Goal: Information Seeking & Learning: Learn about a topic

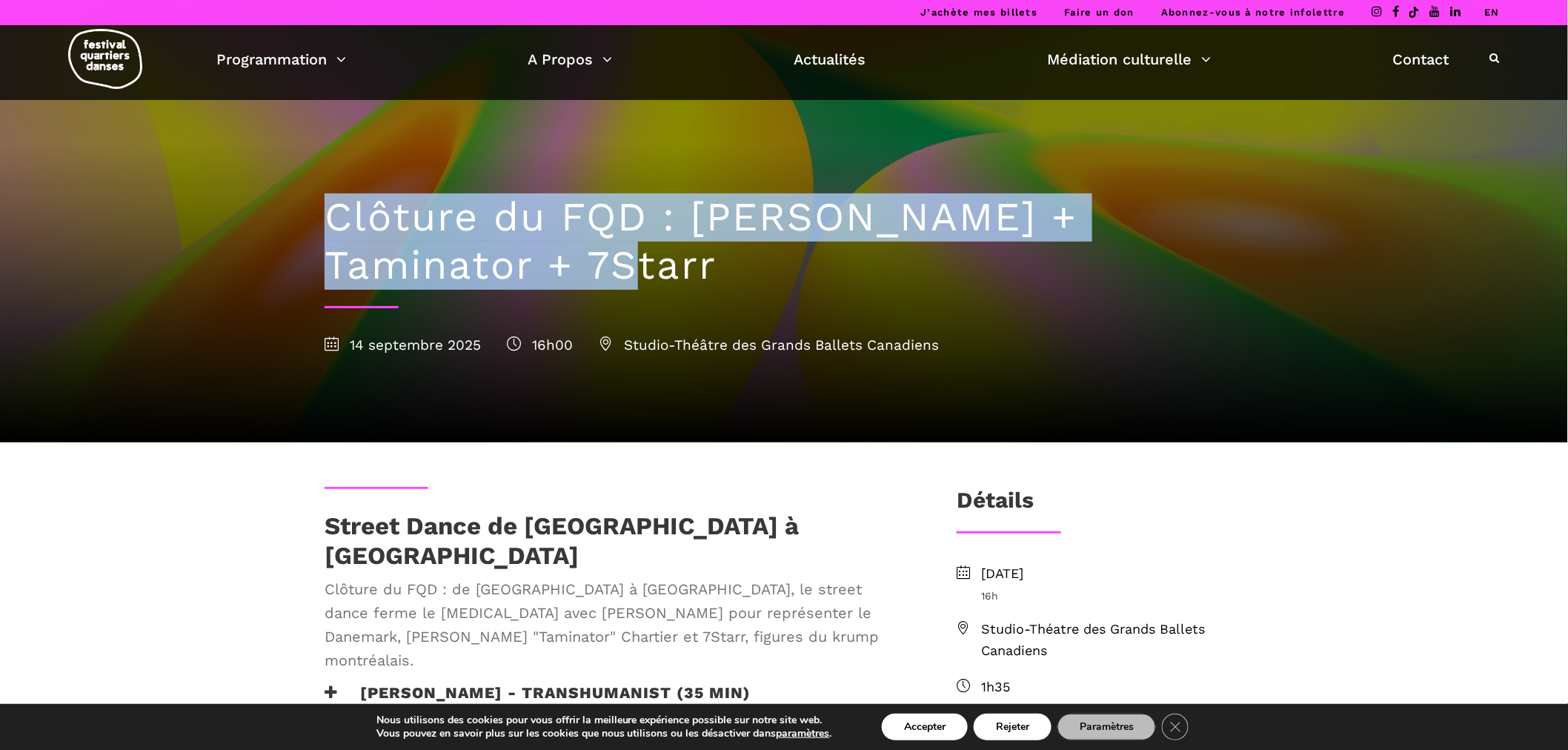
drag, startPoint x: 596, startPoint y: 268, endPoint x: 292, endPoint y: 211, distance: 309.3
click at [292, 211] on div "Clôture du FQD : Lene Boel + Taminator + 7Starr 14 septembre 2025 16h00 Studio-…" at bounding box center [784, 221] width 1568 height 443
copy div "Clôture du FQD : [PERSON_NAME] + Taminator + 7Starr"
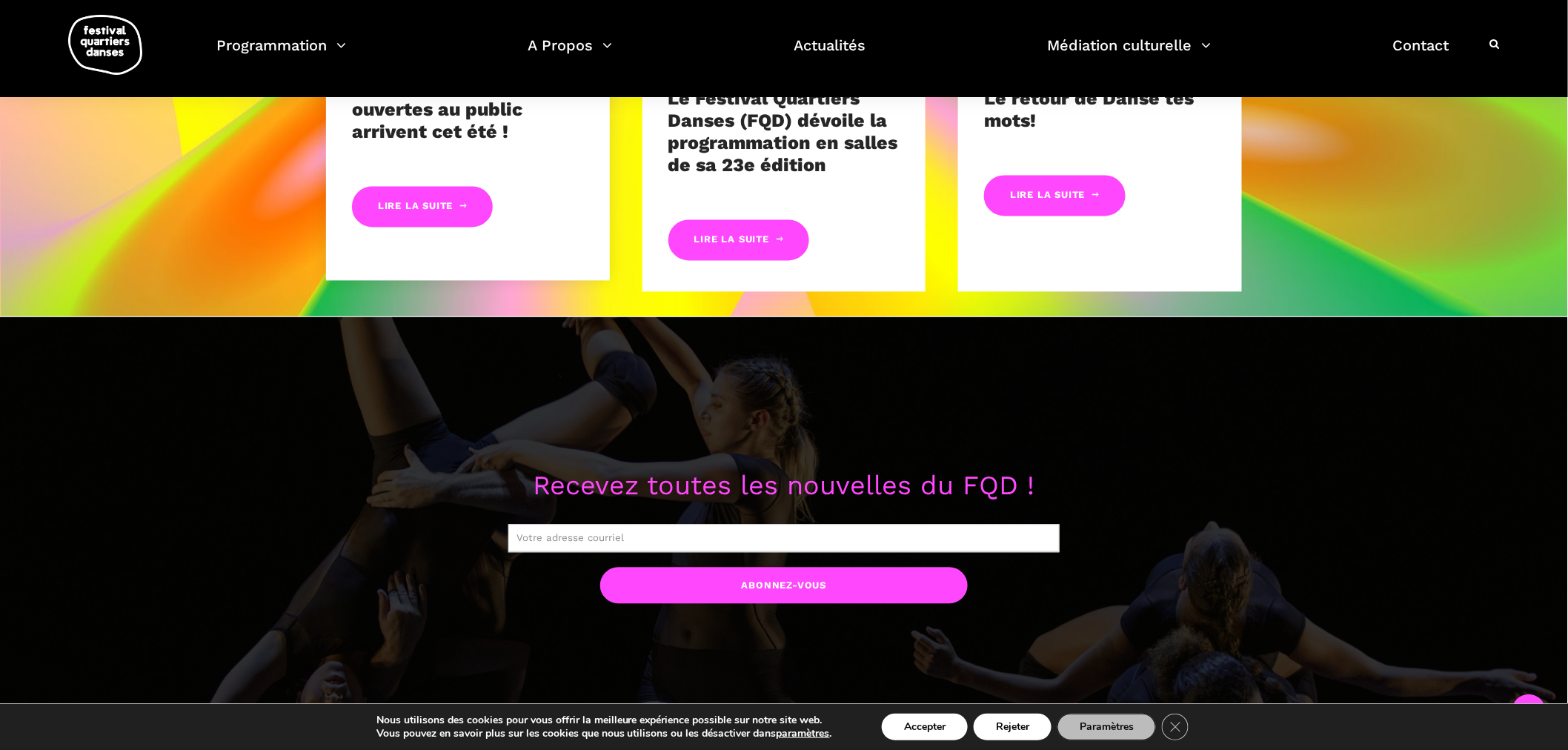
scroll to position [905, 0]
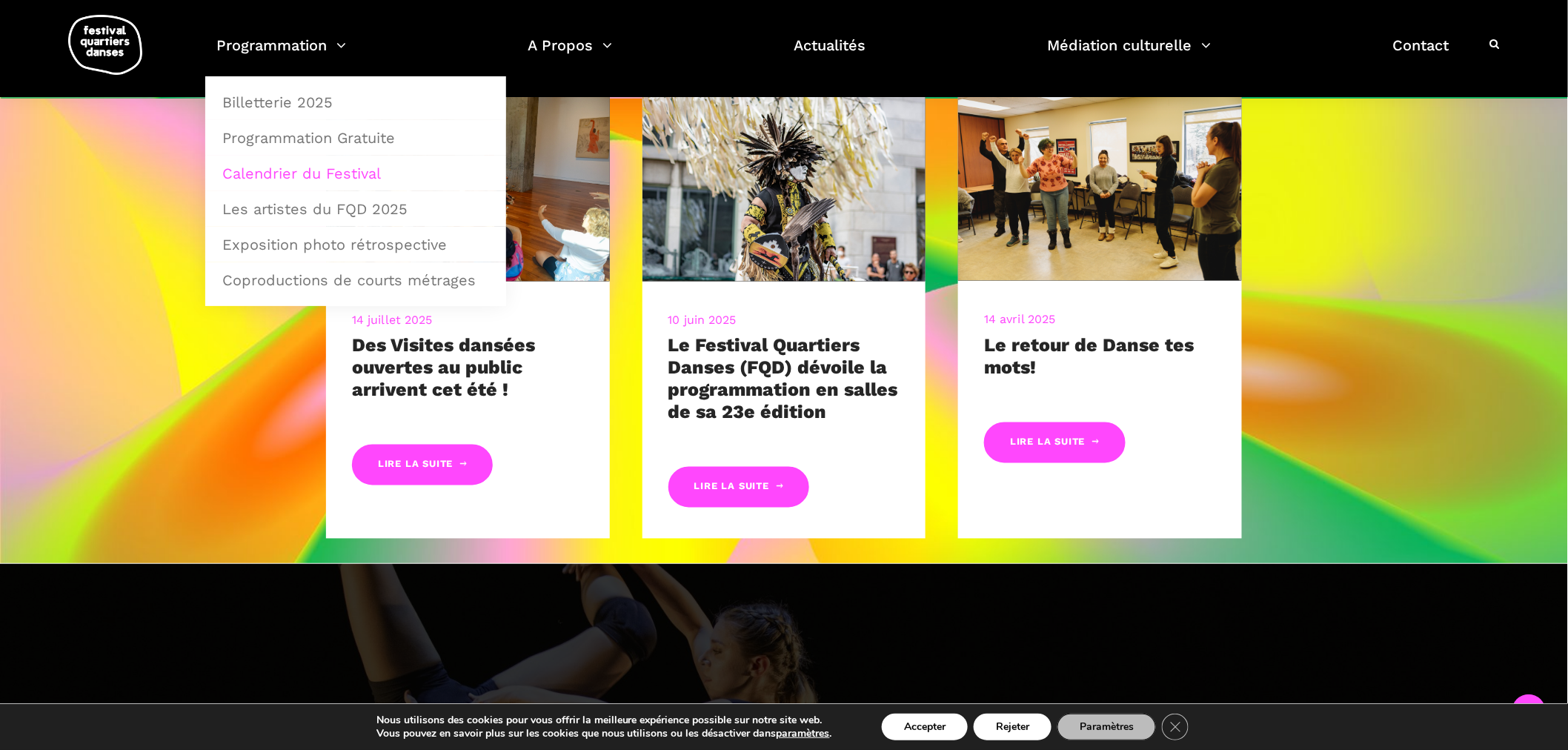
click at [301, 171] on link "Calendrier du Festival" at bounding box center [356, 173] width 284 height 34
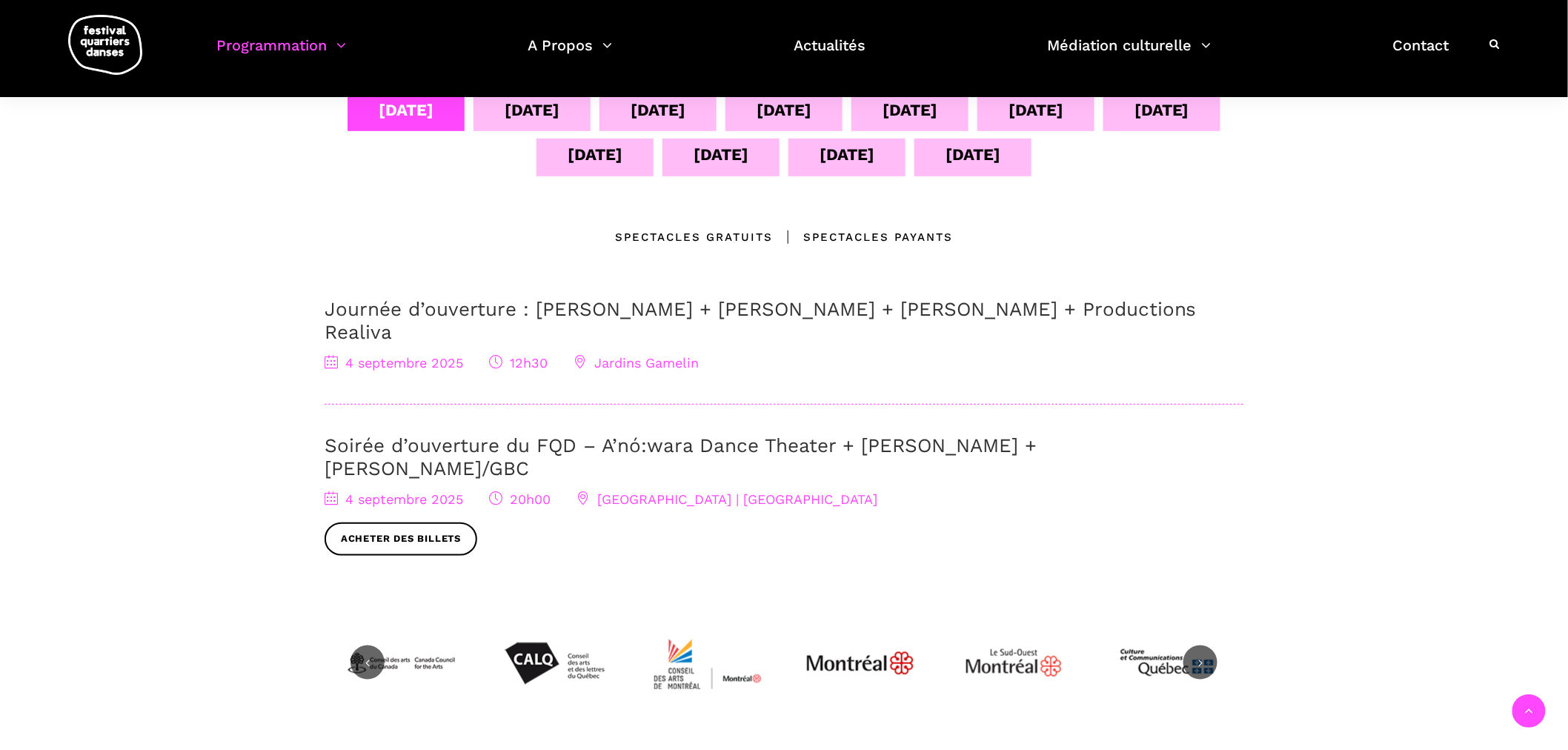
scroll to position [247, 0]
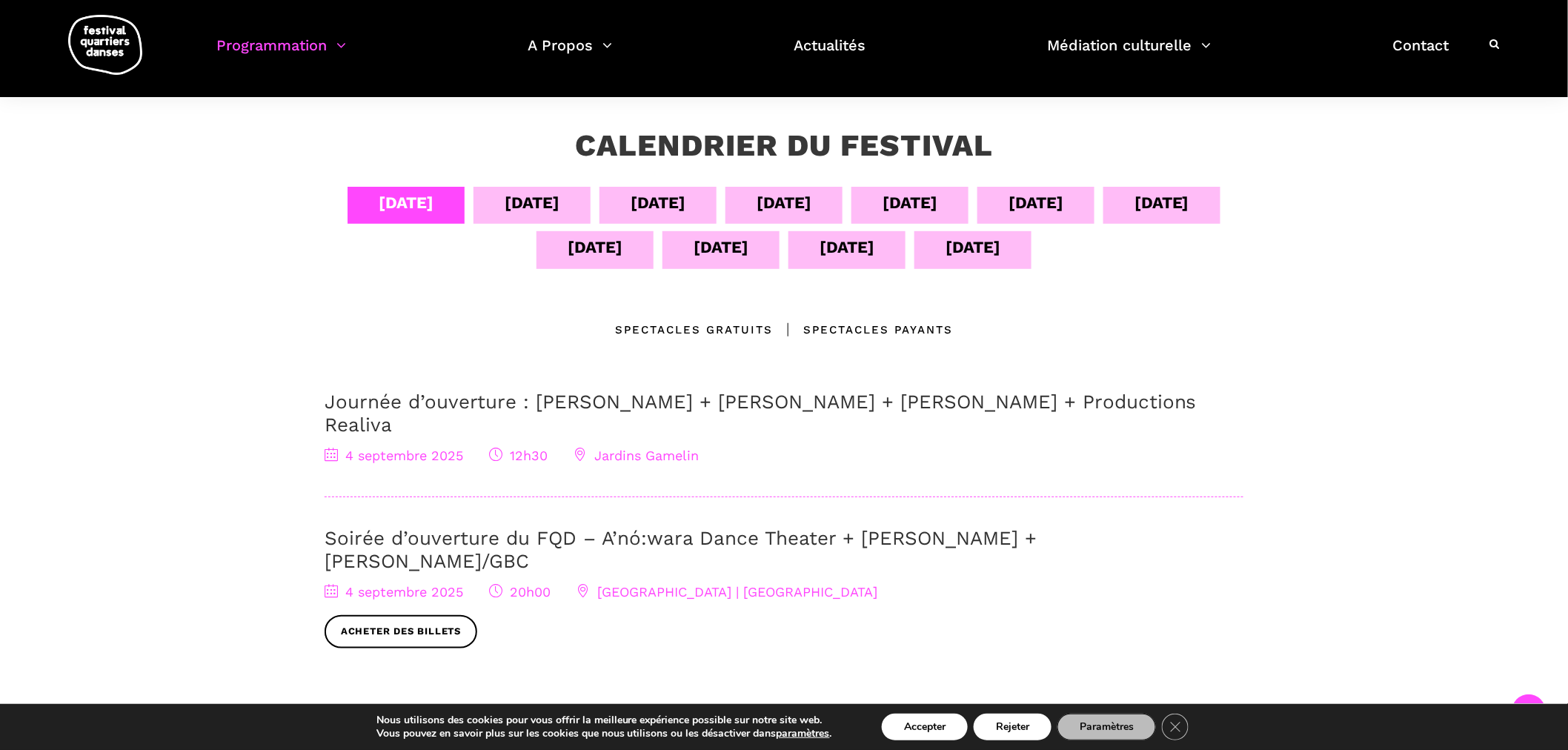
click at [991, 245] on div "[DATE]" at bounding box center [972, 247] width 55 height 26
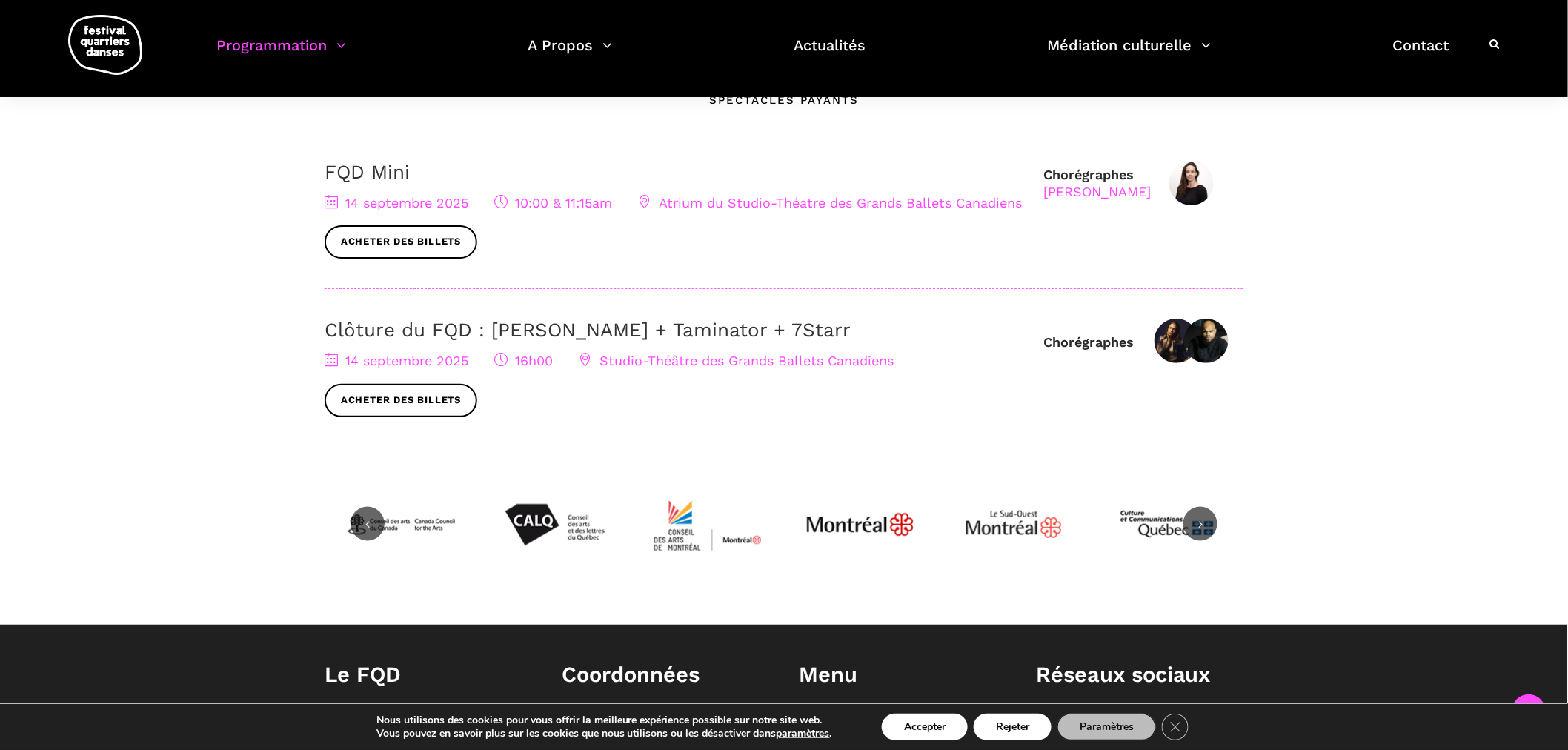
scroll to position [493, 0]
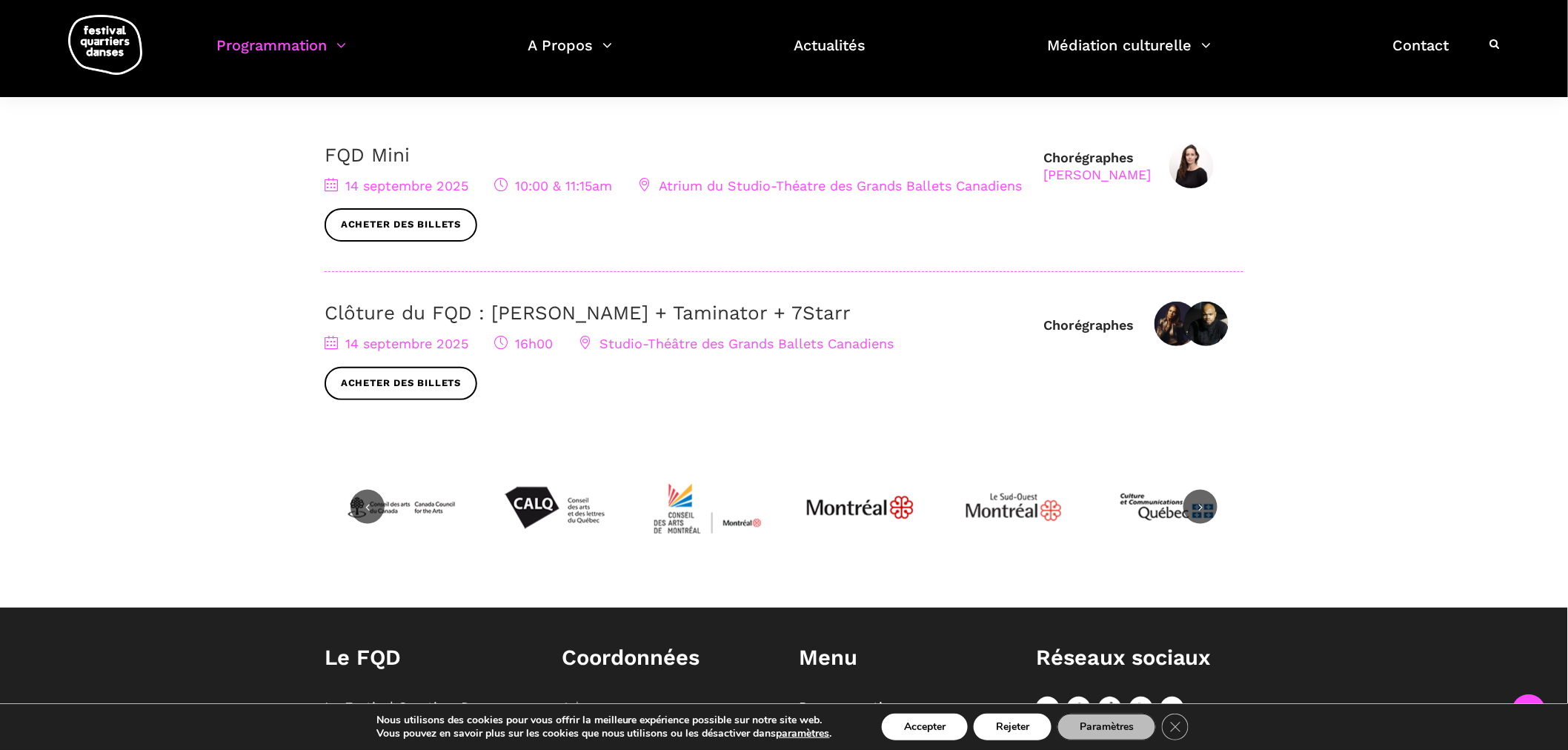
click at [637, 311] on link "Clôture du FQD : [PERSON_NAME] + Taminator + 7Starr" at bounding box center [587, 312] width 527 height 22
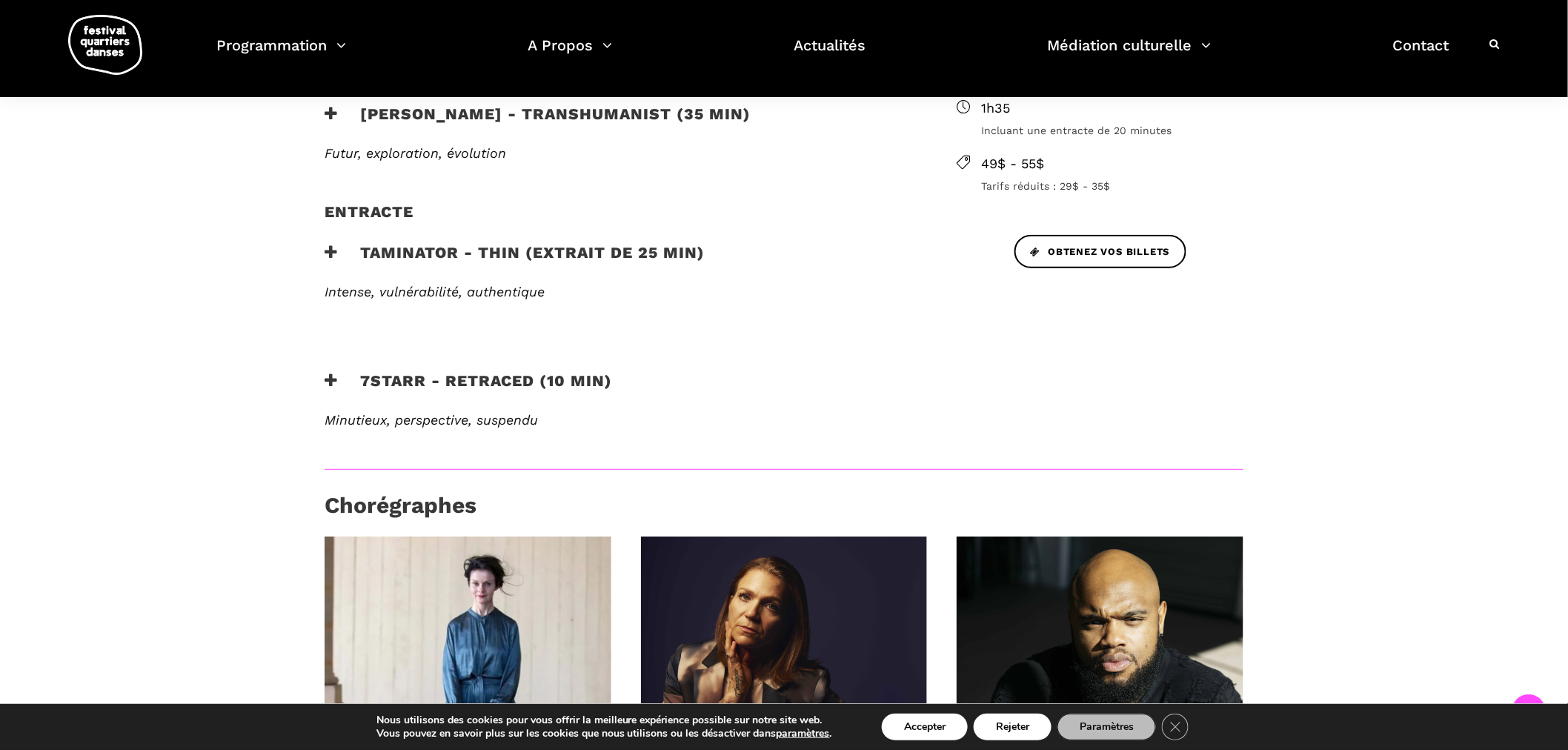
scroll to position [741, 0]
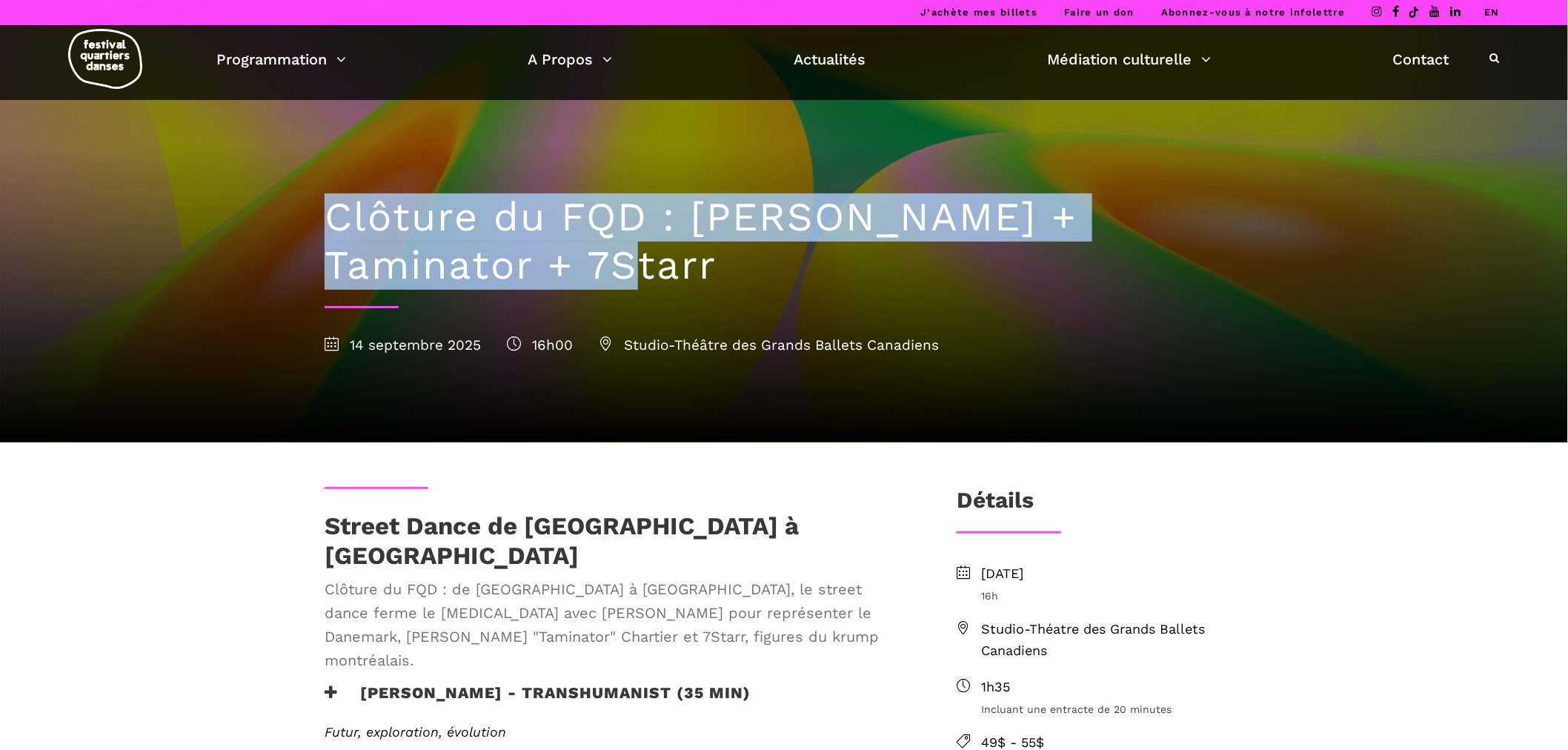
drag, startPoint x: 465, startPoint y: 272, endPoint x: 323, endPoint y: 221, distance: 150.9
click at [323, 221] on div "Clôture du FQD : [PERSON_NAME] + Taminator + 7Starr [DATE] 16h00 Studio-Théâtre…" at bounding box center [784, 270] width 948 height 342
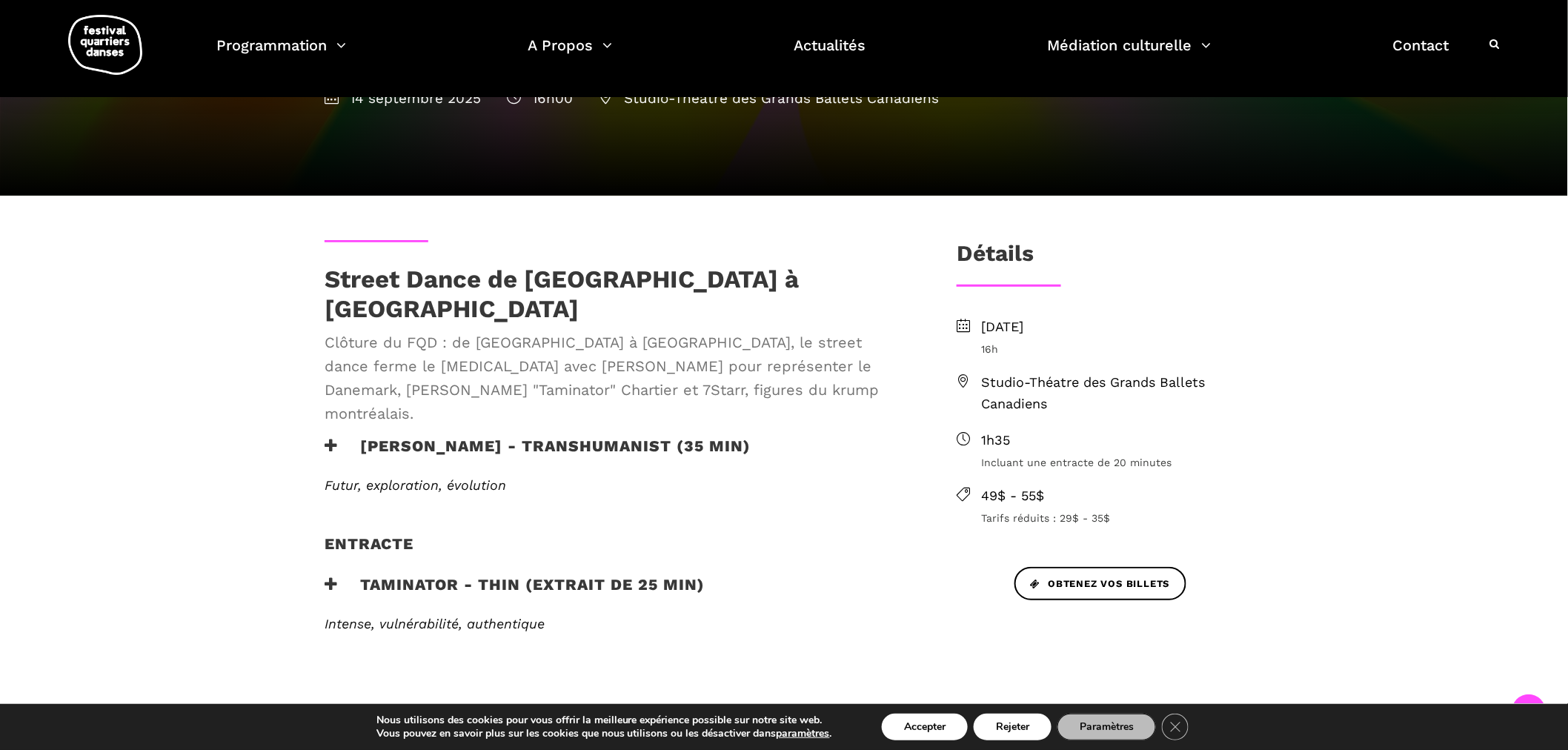
click at [206, 523] on div "Street Dance de Copenhague à Montréal Clôture du FQD : de Copenhague à Montréal…" at bounding box center [784, 710] width 1568 height 1029
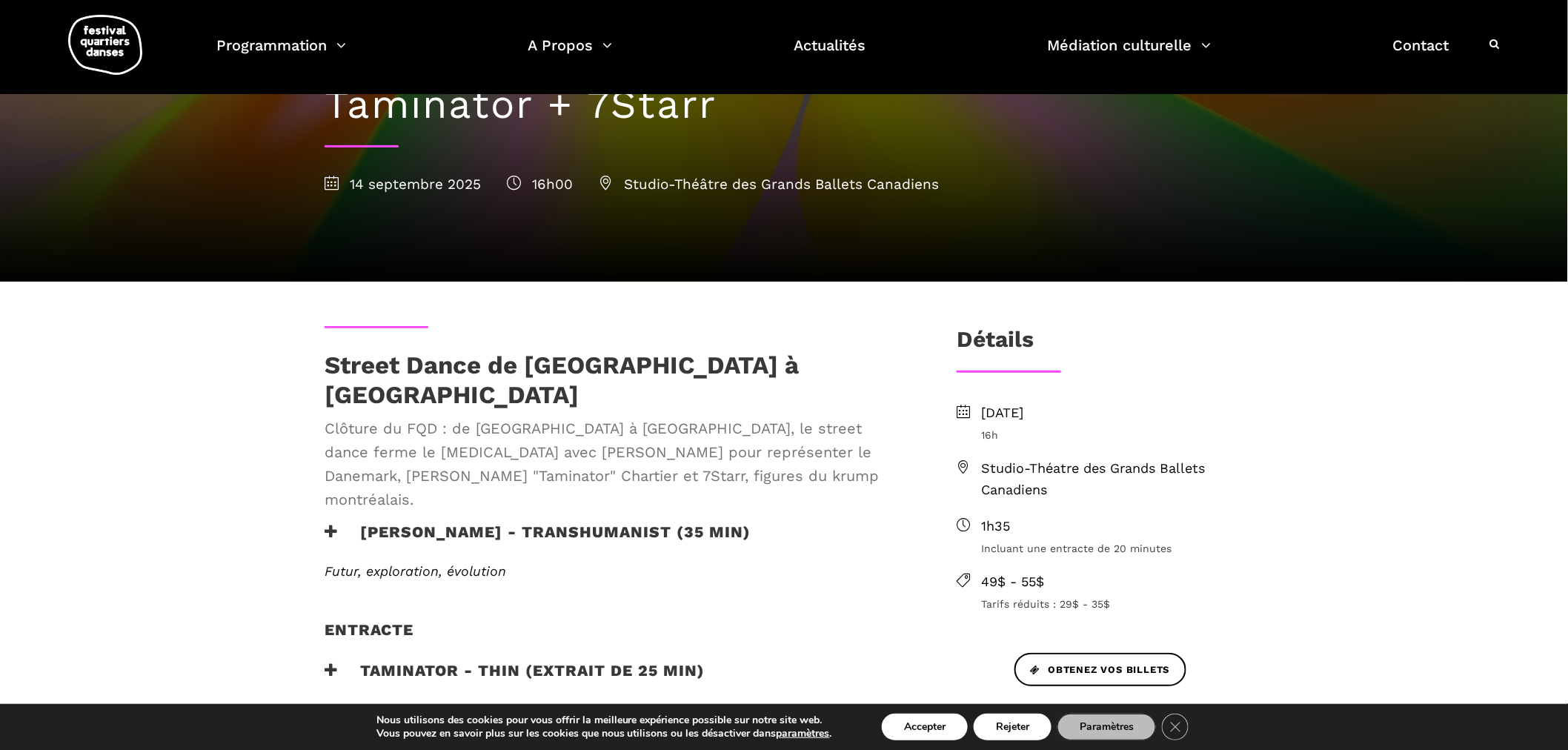
scroll to position [82, 0]
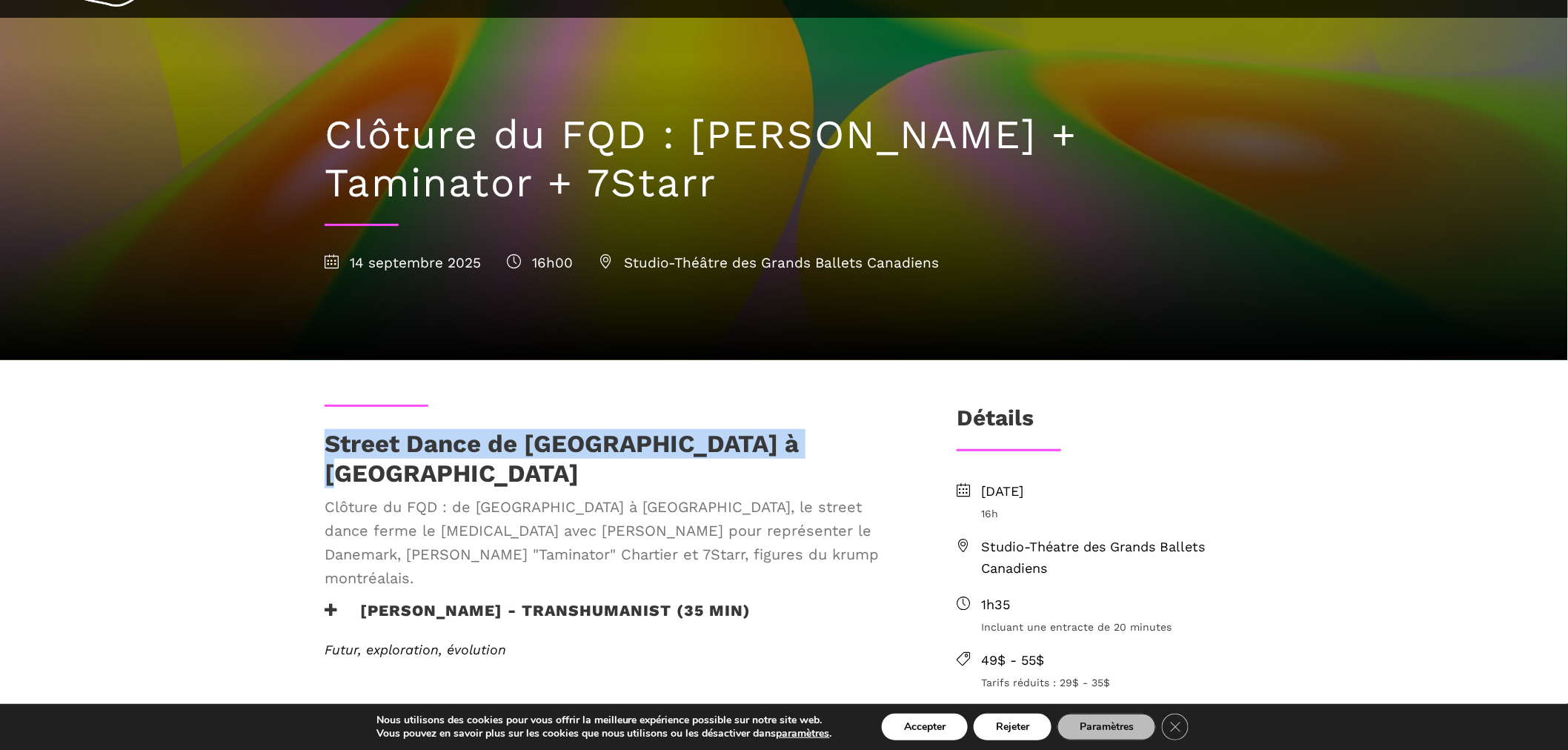
drag, startPoint x: 572, startPoint y: 438, endPoint x: 321, endPoint y: 430, distance: 251.1
click at [321, 430] on div "Street Dance de Copenhague à Montréal Clôture du FQD : de Copenhague à Montréal…" at bounding box center [616, 515] width 613 height 172
copy h1 "Street Dance de [GEOGRAPHIC_DATA] à [GEOGRAPHIC_DATA]"
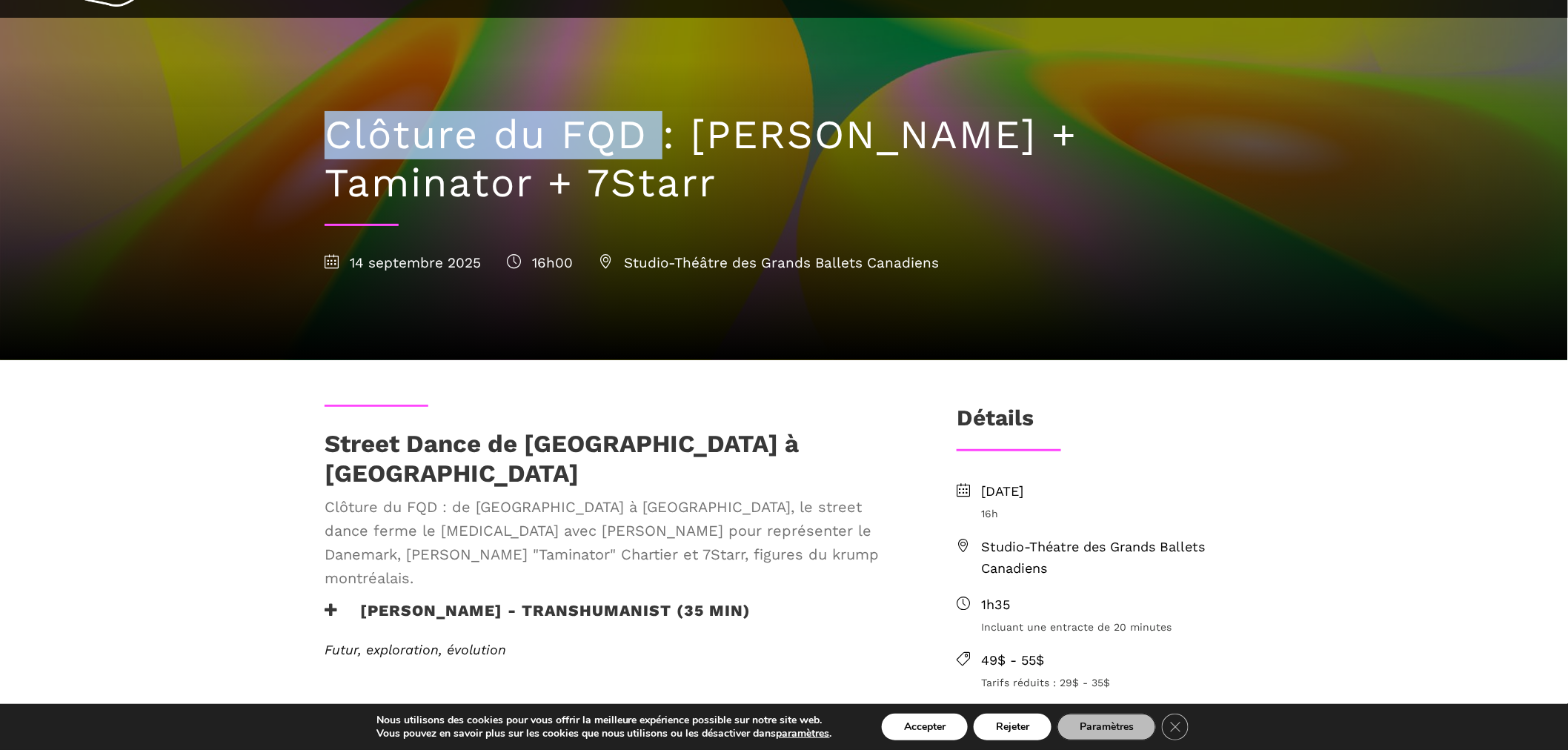
drag, startPoint x: 648, startPoint y: 130, endPoint x: 321, endPoint y: 118, distance: 327.2
click at [321, 118] on div "Clôture du FQD : Lene Boel + Taminator + 7Starr 14 septembre 2025 16h00 Studio-…" at bounding box center [784, 188] width 948 height 342
copy h1 "Clôture du FQD"
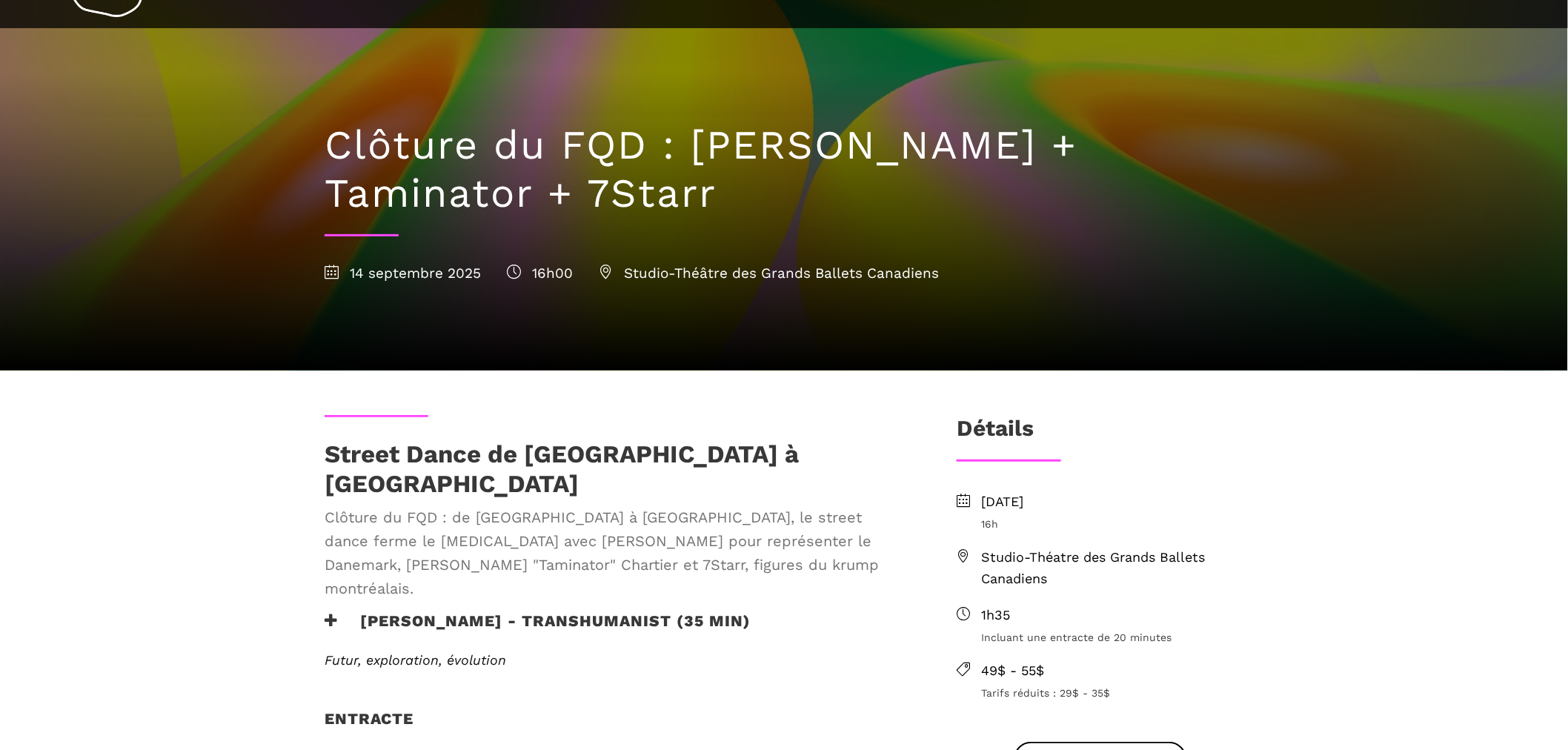
scroll to position [164, 0]
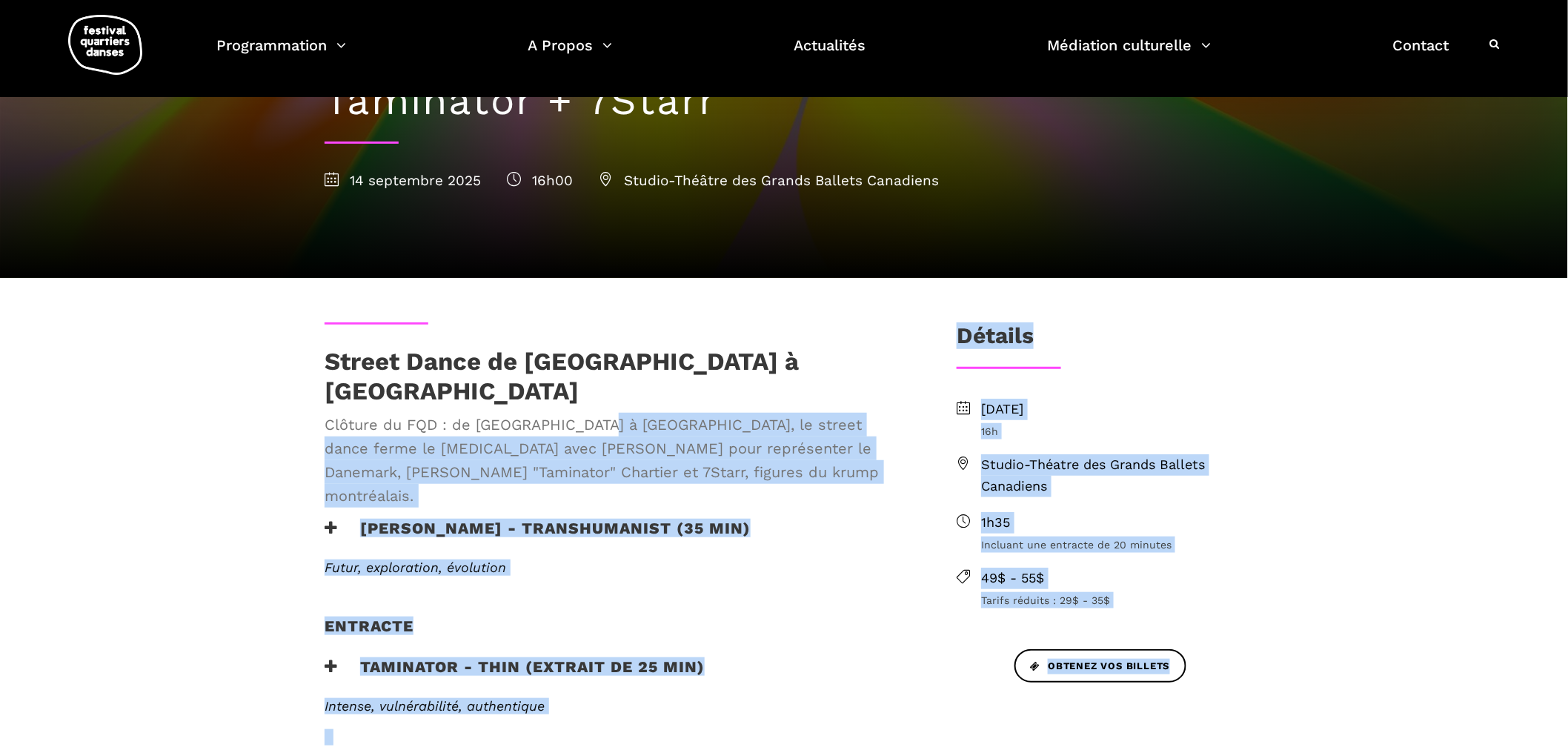
drag, startPoint x: 560, startPoint y: 298, endPoint x: 613, endPoint y: 400, distance: 114.9
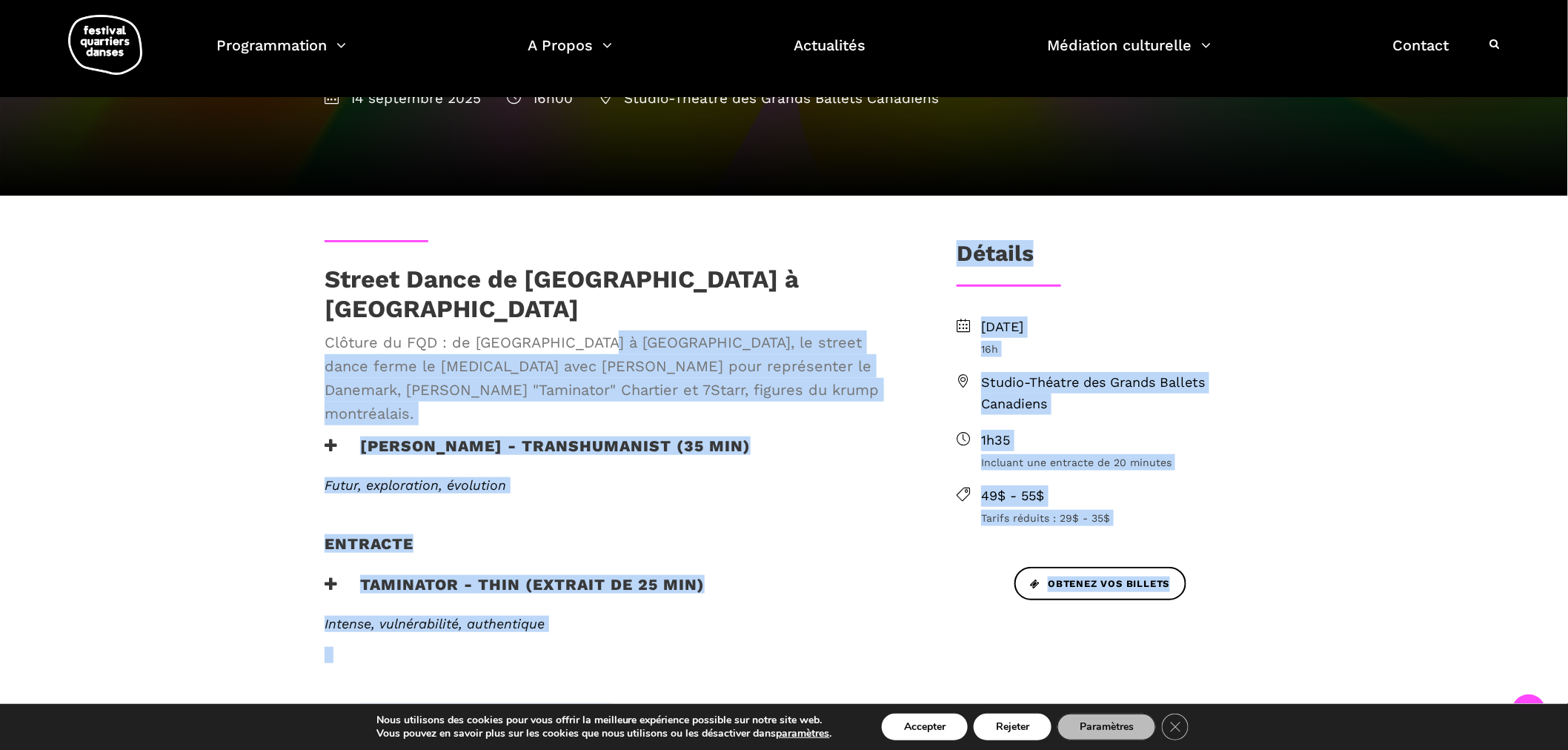
click at [68, 317] on div "Street Dance de [GEOGRAPHIC_DATA] à [GEOGRAPHIC_DATA] Clôture du FQD : de [GEOG…" at bounding box center [784, 710] width 1568 height 1029
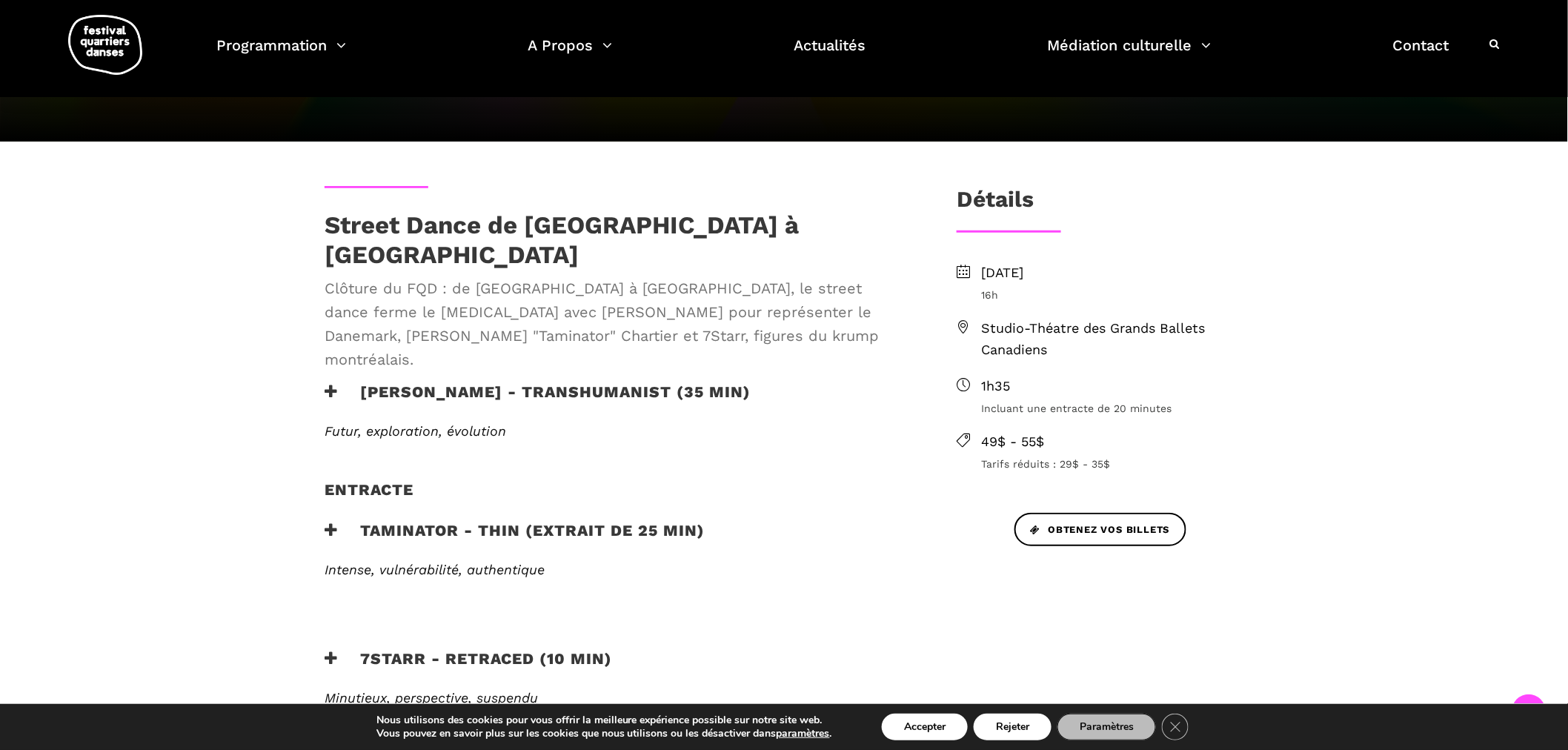
scroll to position [329, 0]
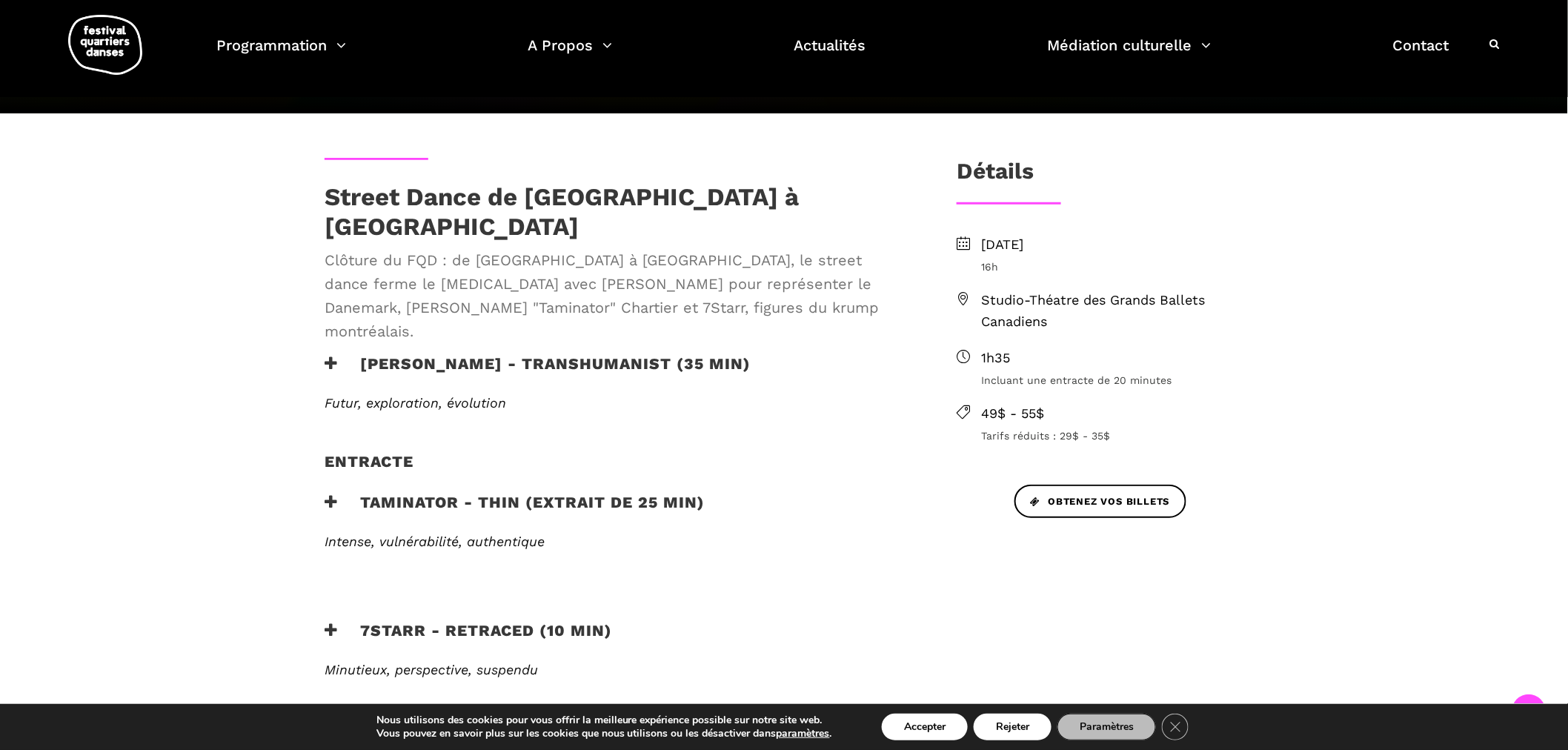
drag, startPoint x: 321, startPoint y: 238, endPoint x: 268, endPoint y: 244, distance: 53.3
click at [287, 238] on div "Street Dance de [GEOGRAPHIC_DATA] à [GEOGRAPHIC_DATA] Clôture du FQD : de [GEOG…" at bounding box center [784, 628] width 1568 height 1029
drag, startPoint x: 217, startPoint y: 244, endPoint x: 493, endPoint y: 293, distance: 280.3
click at [217, 245] on div "Street Dance de [GEOGRAPHIC_DATA] à [GEOGRAPHIC_DATA] Clôture du FQD : de [GEOG…" at bounding box center [784, 628] width 1568 height 1029
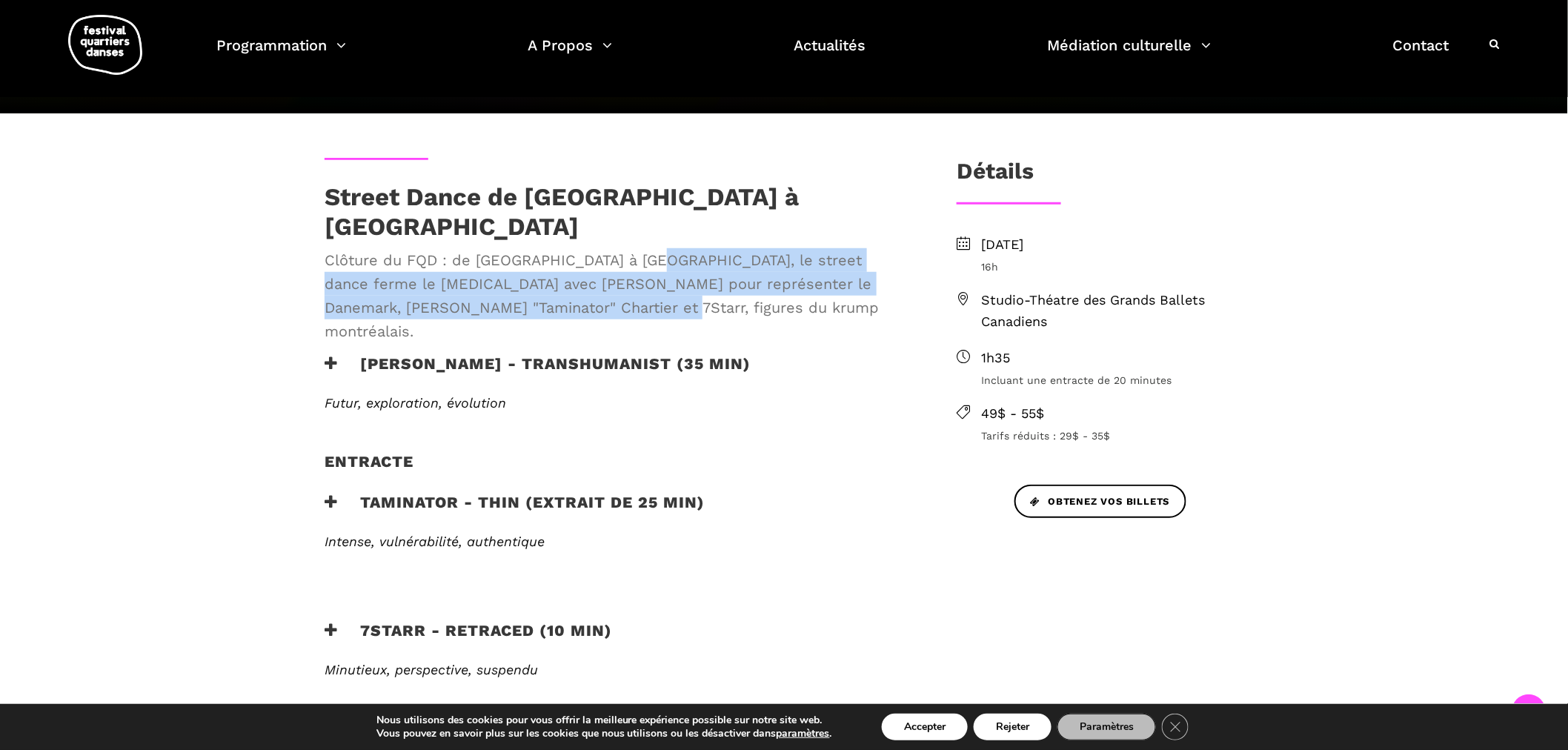
drag, startPoint x: 789, startPoint y: 276, endPoint x: 656, endPoint y: 241, distance: 137.5
click at [656, 248] on span "Clôture du FQD : de [GEOGRAPHIC_DATA] à [GEOGRAPHIC_DATA], le street dance ferm…" at bounding box center [616, 295] width 584 height 95
copy span "le street dance ferme le [MEDICAL_DATA] avec [PERSON_NAME] pour représenter le …"
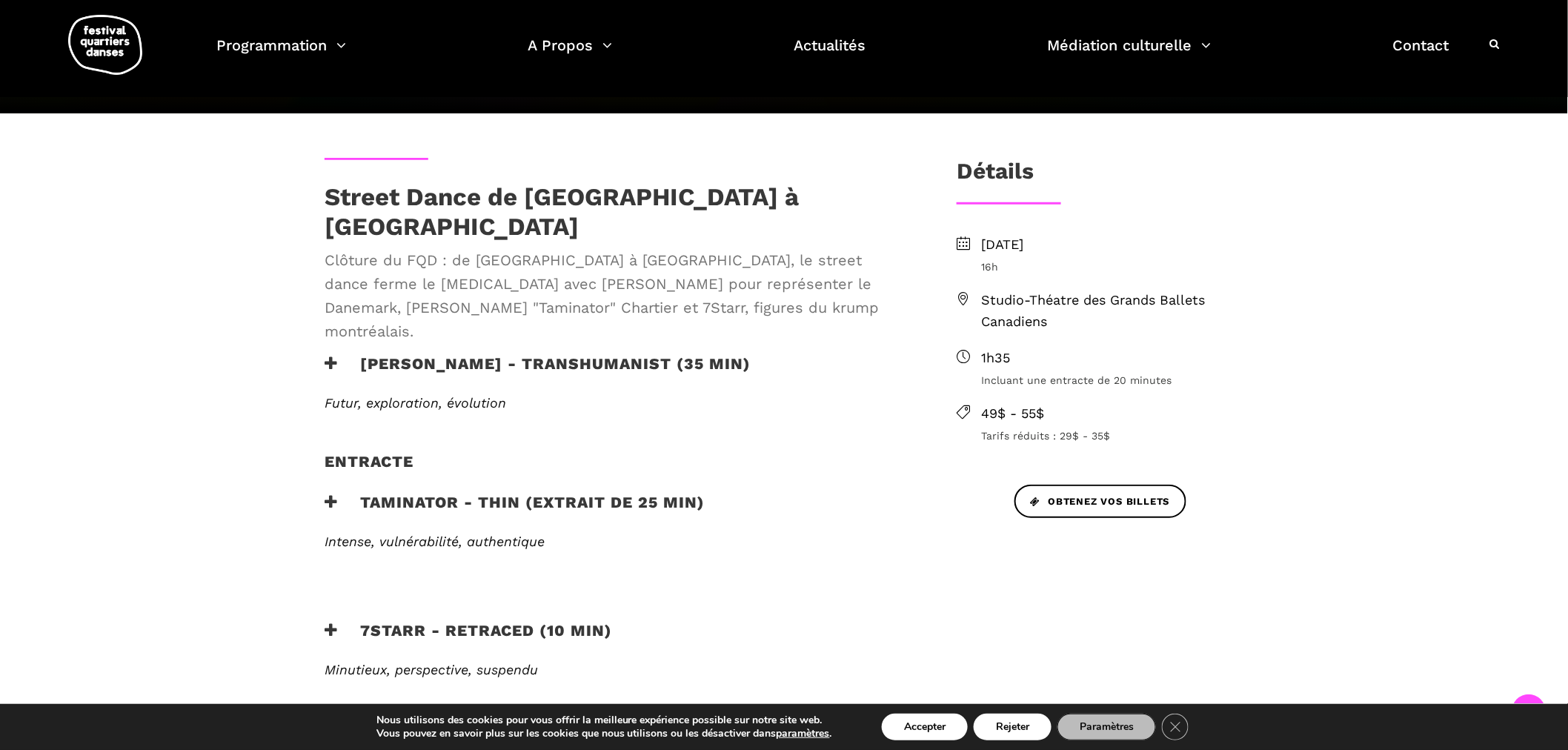
click at [27, 257] on div "Street Dance de [GEOGRAPHIC_DATA] à [GEOGRAPHIC_DATA] Clôture du FQD : de [GEOG…" at bounding box center [784, 628] width 1568 height 1029
